Goal: Task Accomplishment & Management: Manage account settings

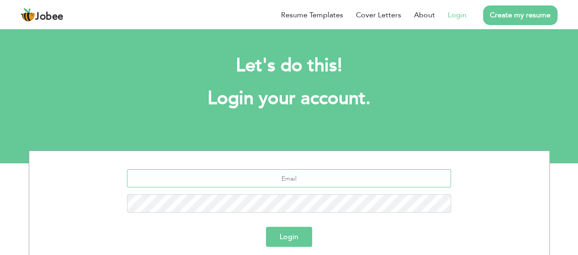
click at [302, 178] on input "text" at bounding box center [289, 178] width 324 height 18
type input "maseed.farhad@gmail.com"
click at [287, 236] on button "Login" at bounding box center [289, 237] width 46 height 20
